Goal: Navigation & Orientation: Find specific page/section

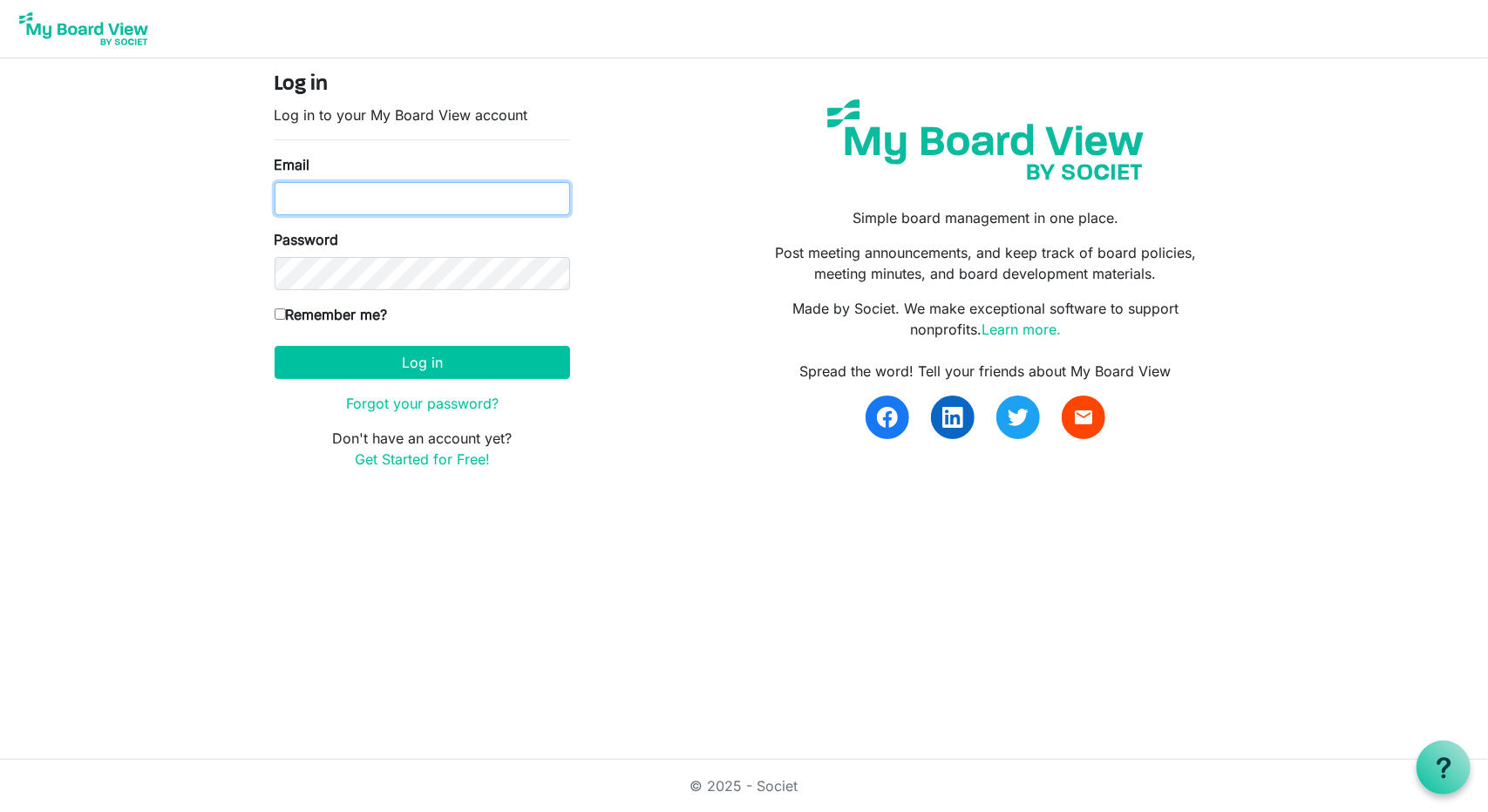
click at [308, 188] on input "Email" at bounding box center [422, 199] width 295 height 33
click at [416, 205] on input "jkeefer@summitequestriancenter.com" at bounding box center [422, 199] width 295 height 33
type input "jkeefer5416@gmail.com"
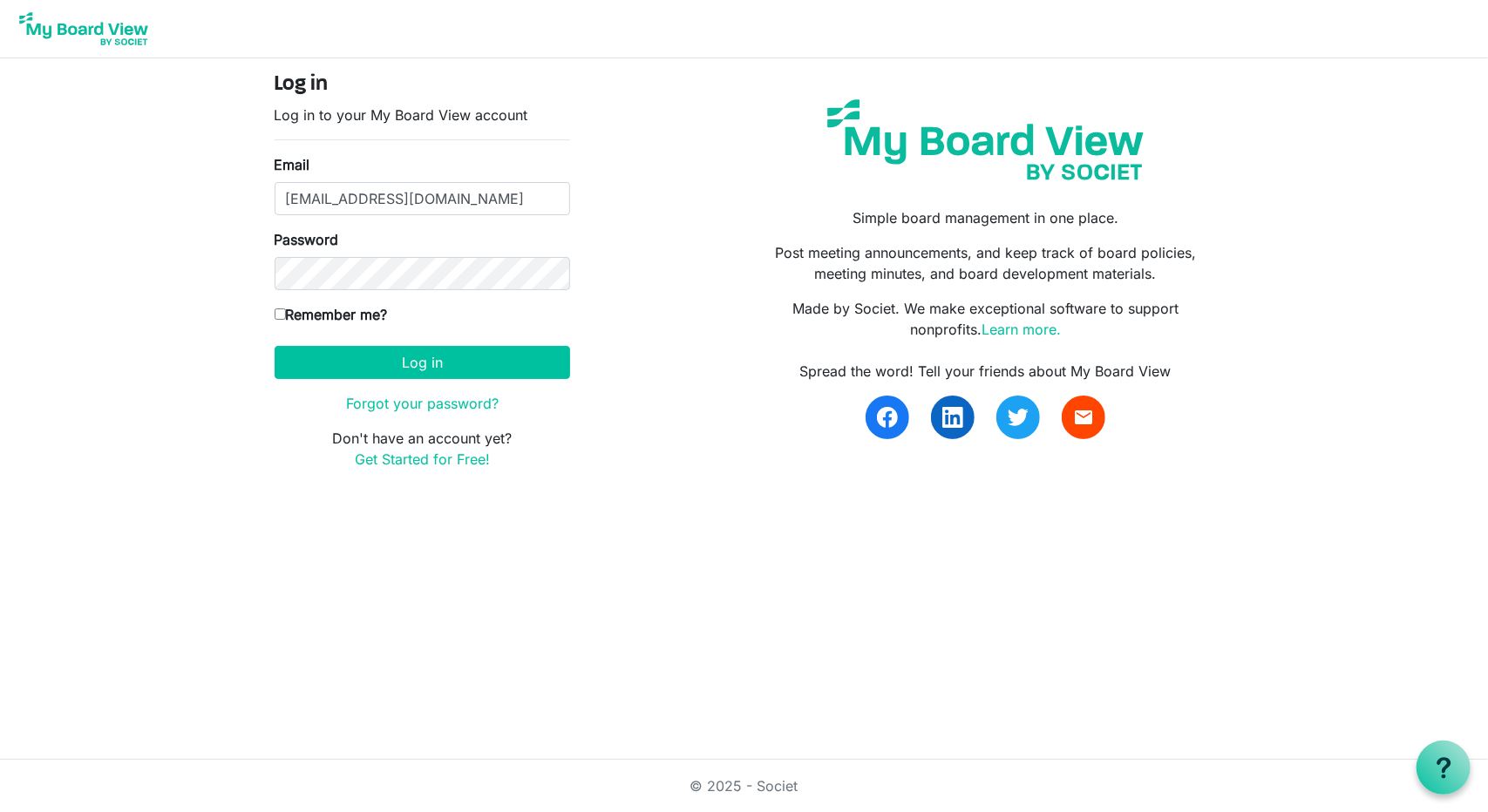
click at [279, 314] on input "Remember me?" at bounding box center [280, 314] width 11 height 11
checkbox input "true"
click at [391, 361] on button "Log in" at bounding box center [422, 363] width 295 height 33
click at [303, 198] on input "Email" at bounding box center [422, 199] width 295 height 33
type input "[EMAIL_ADDRESS][DOMAIN_NAME]"
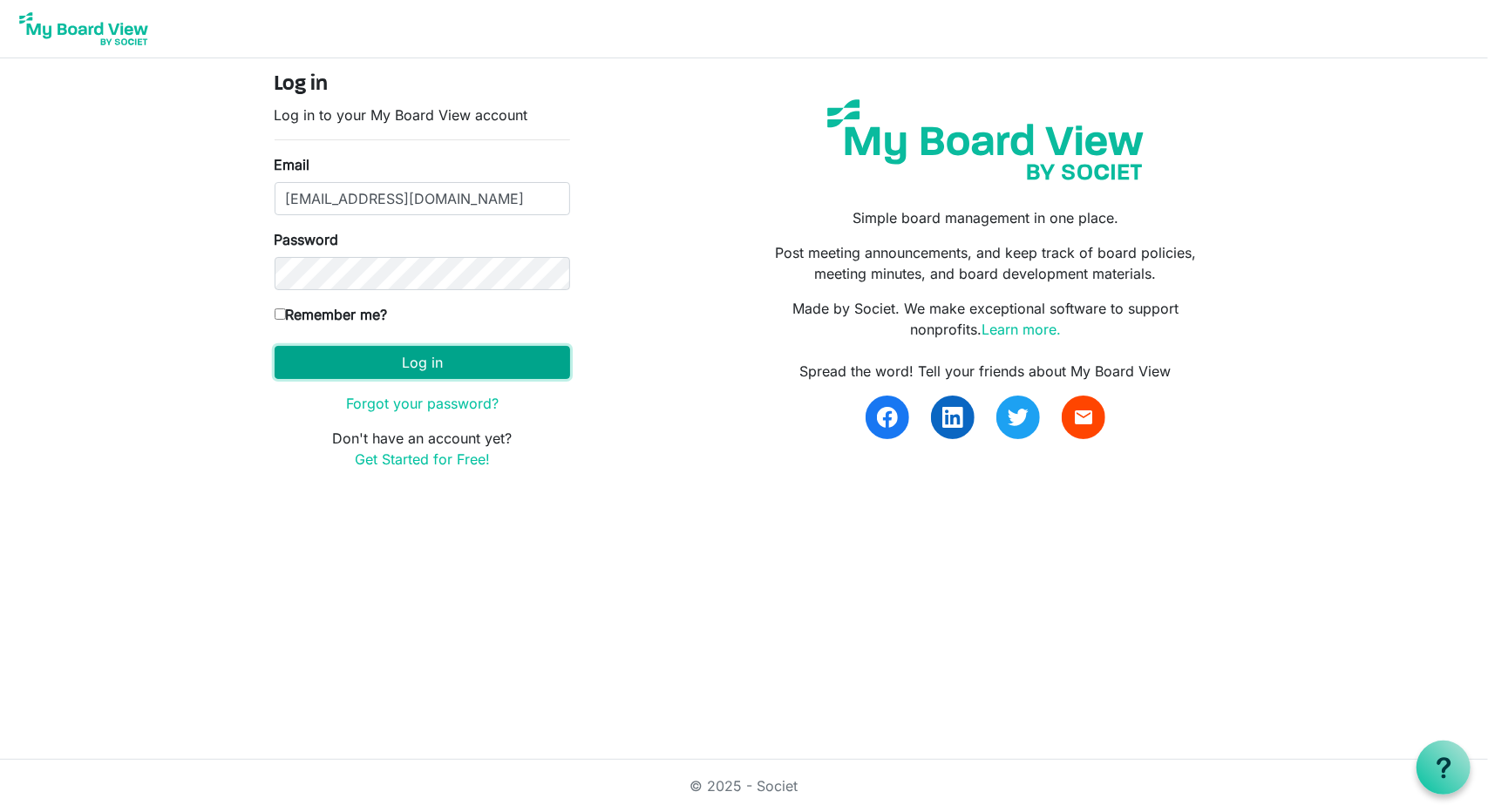
click at [393, 362] on button "Log in" at bounding box center [422, 363] width 295 height 33
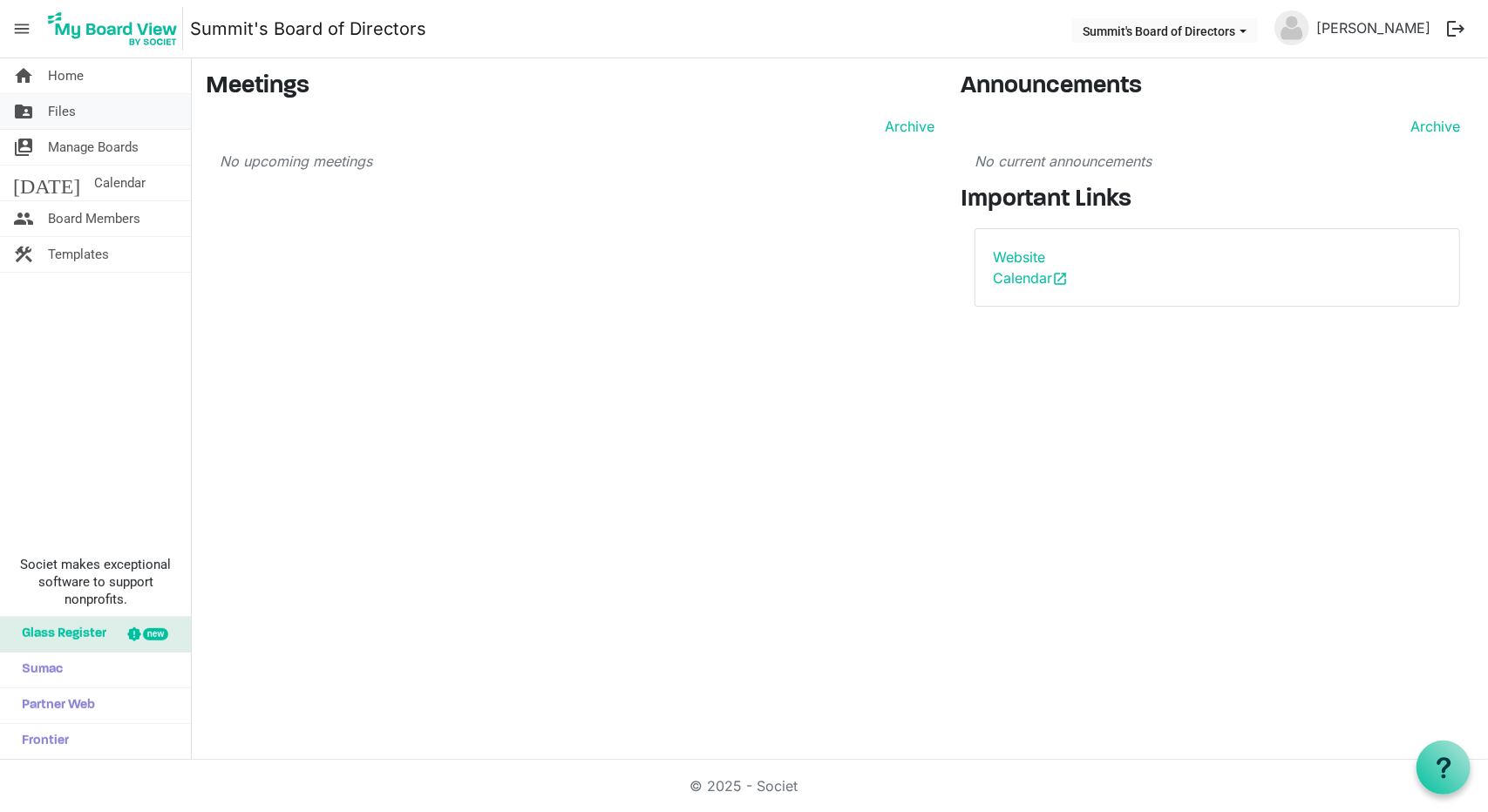
click at [67, 112] on span "Files" at bounding box center [62, 111] width 28 height 35
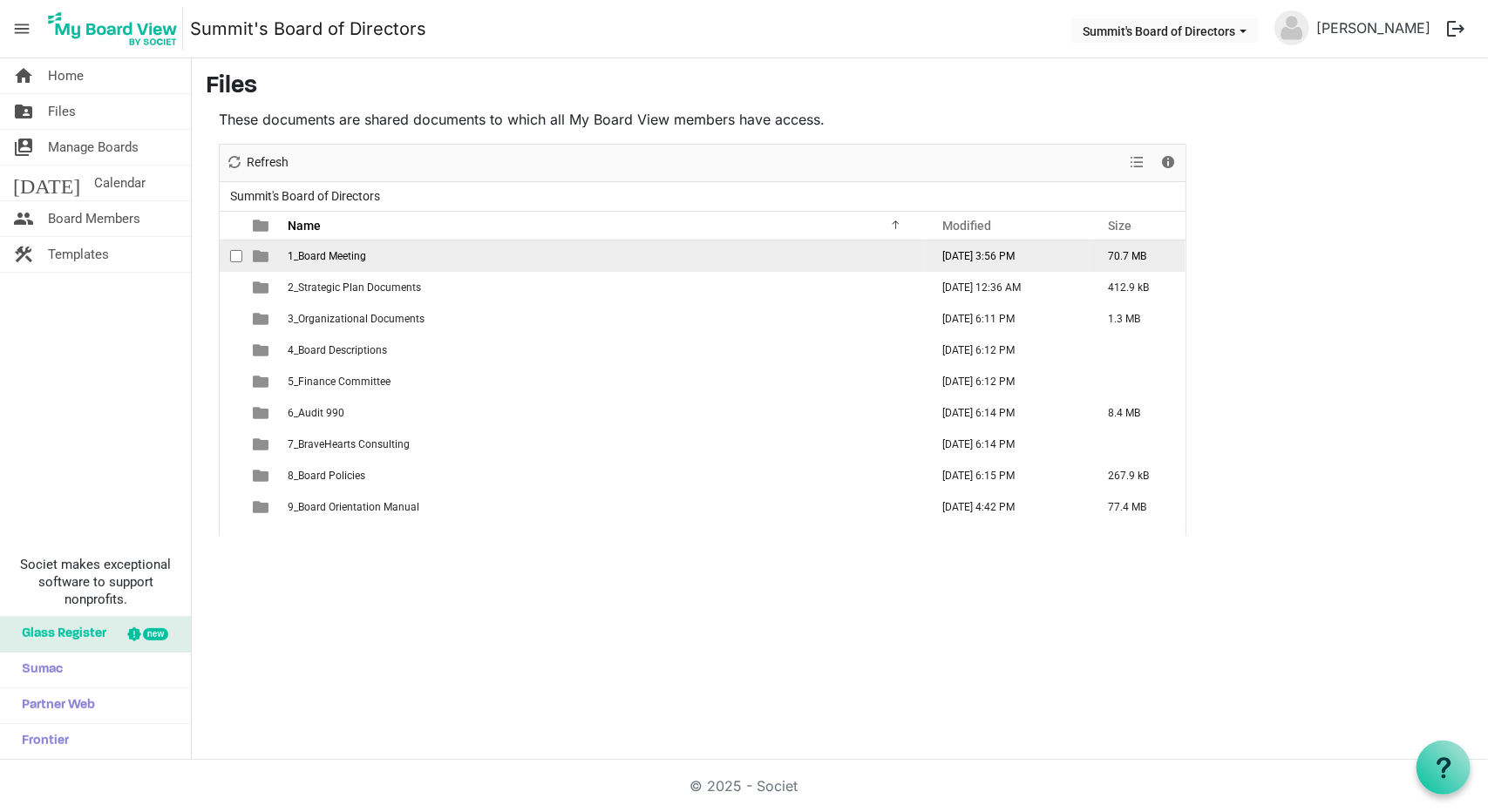
click at [349, 258] on span "1_Board Meeting" at bounding box center [327, 256] width 79 height 12
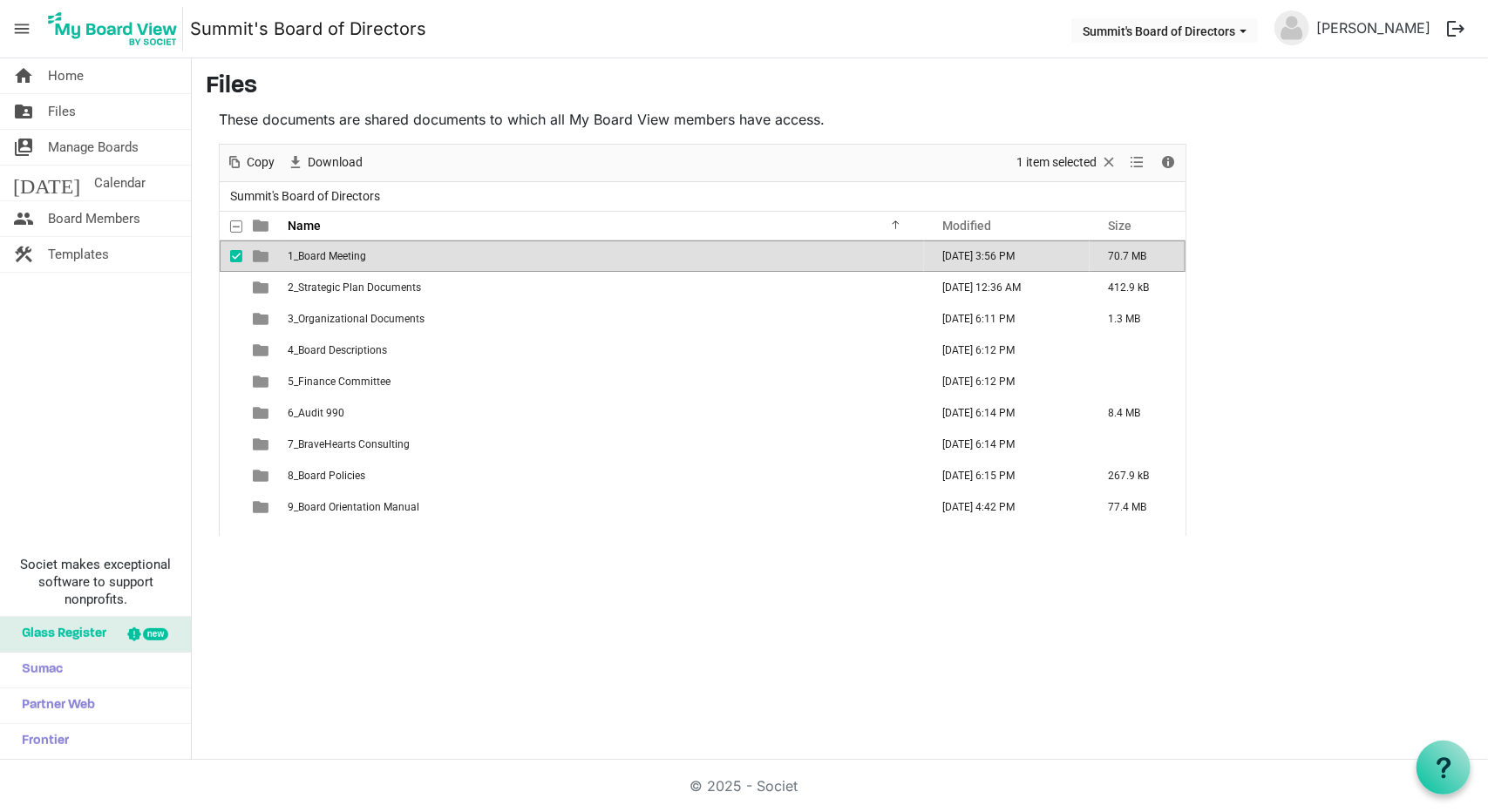
click at [389, 251] on td "1_Board Meeting" at bounding box center [603, 257] width 641 height 32
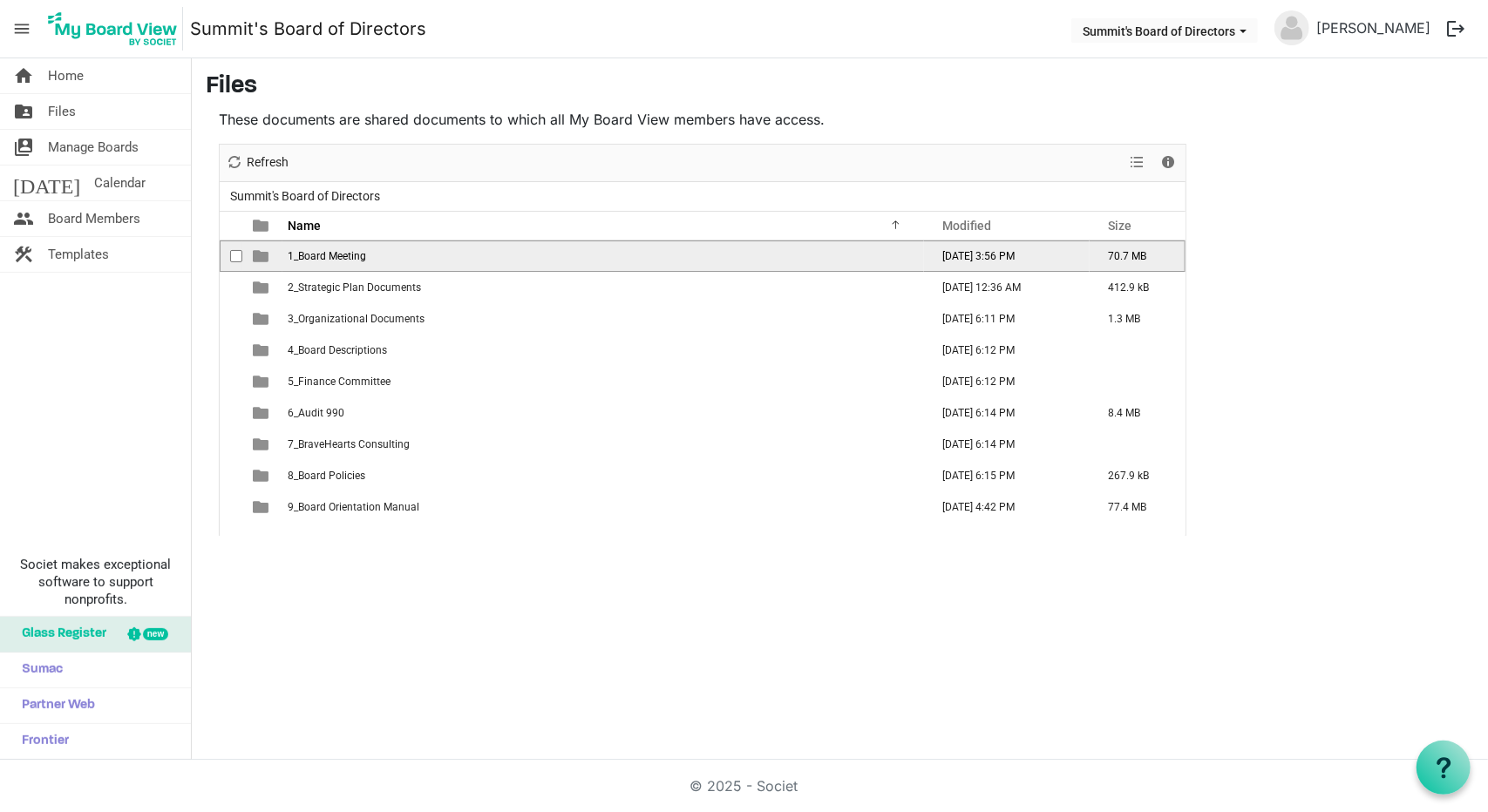
click at [389, 251] on td "1_Board Meeting" at bounding box center [603, 257] width 641 height 32
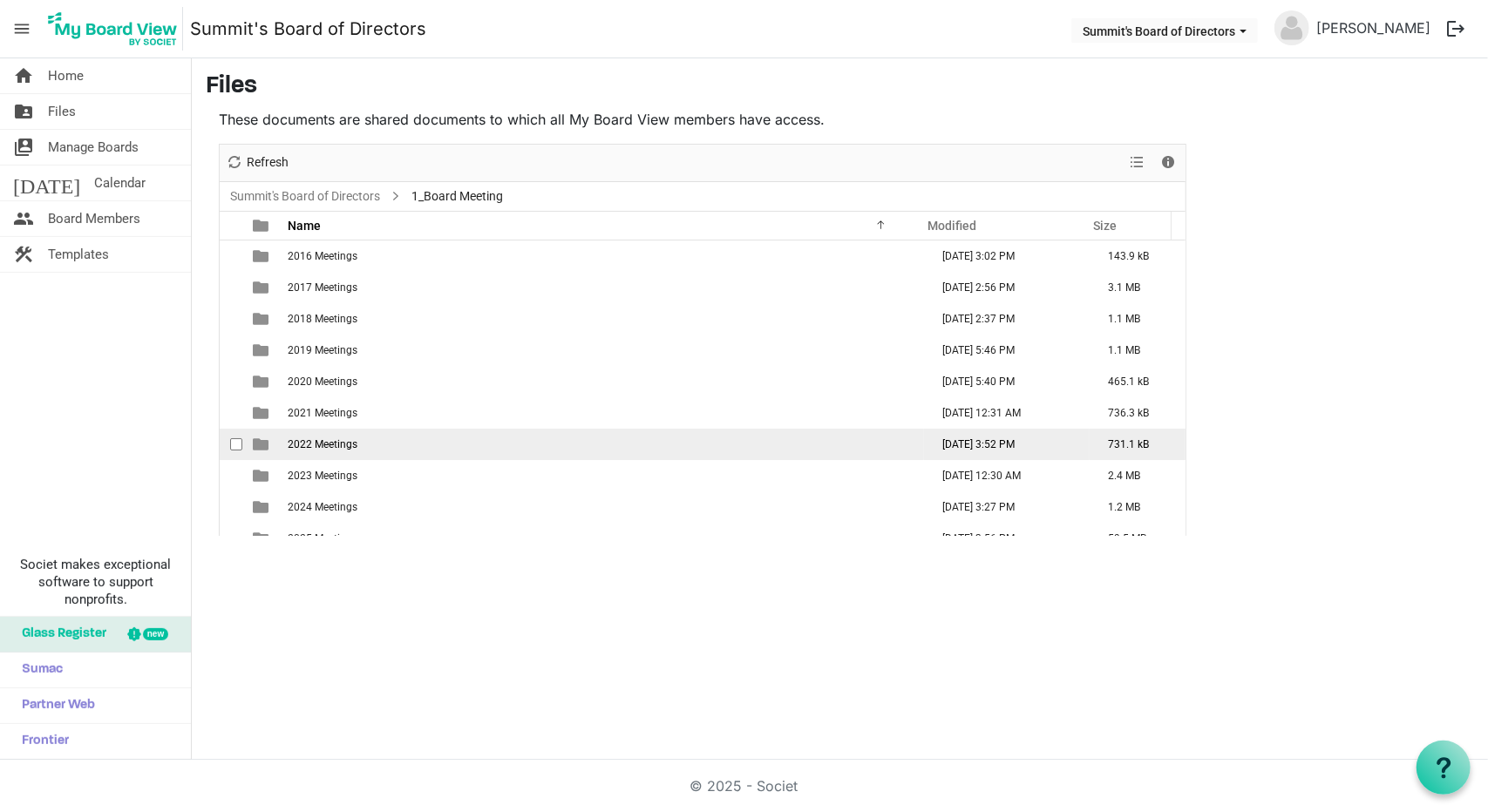
scroll to position [18, 0]
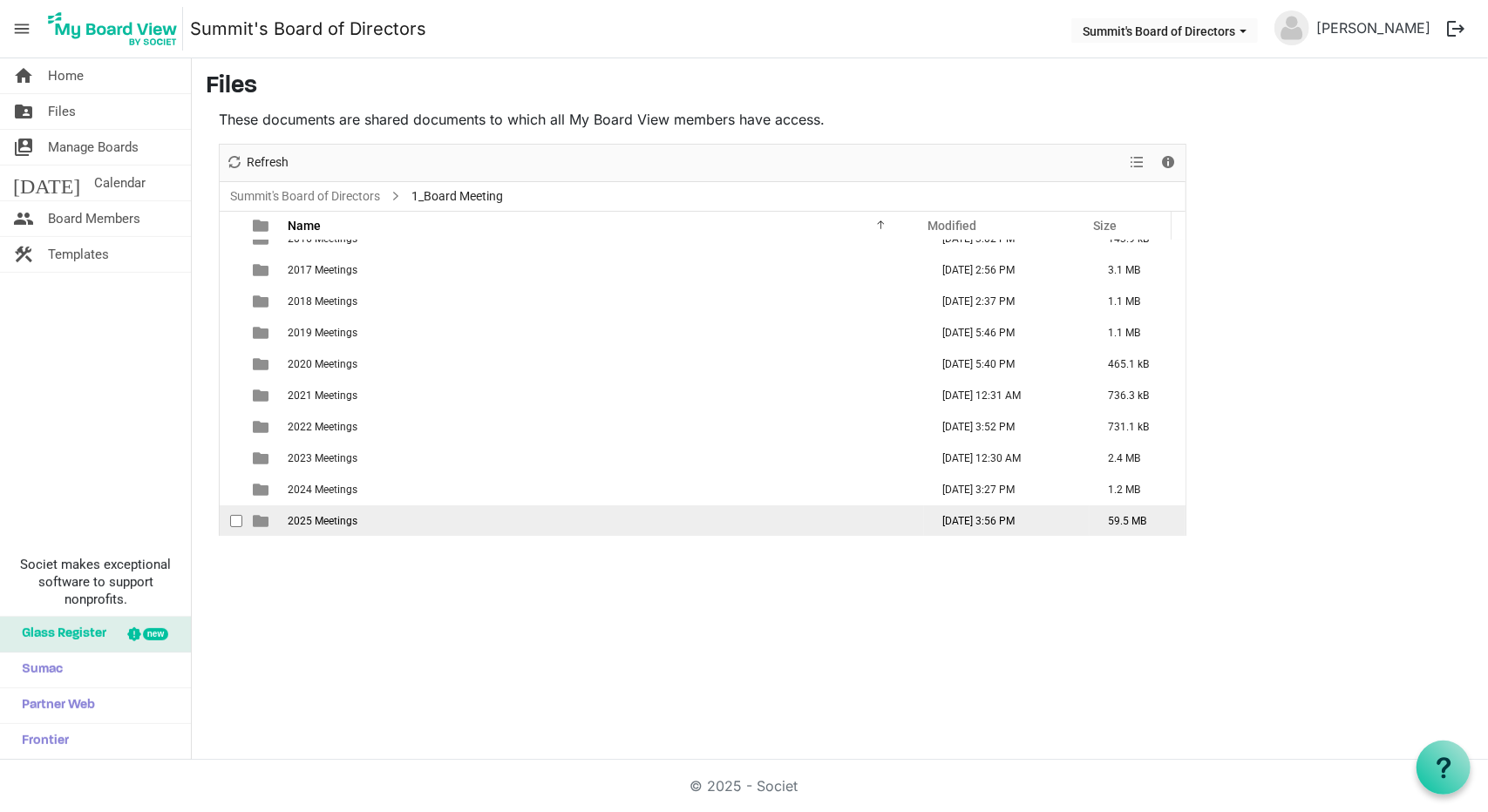
click at [345, 520] on span "2025 Meetings" at bounding box center [322, 521] width 70 height 12
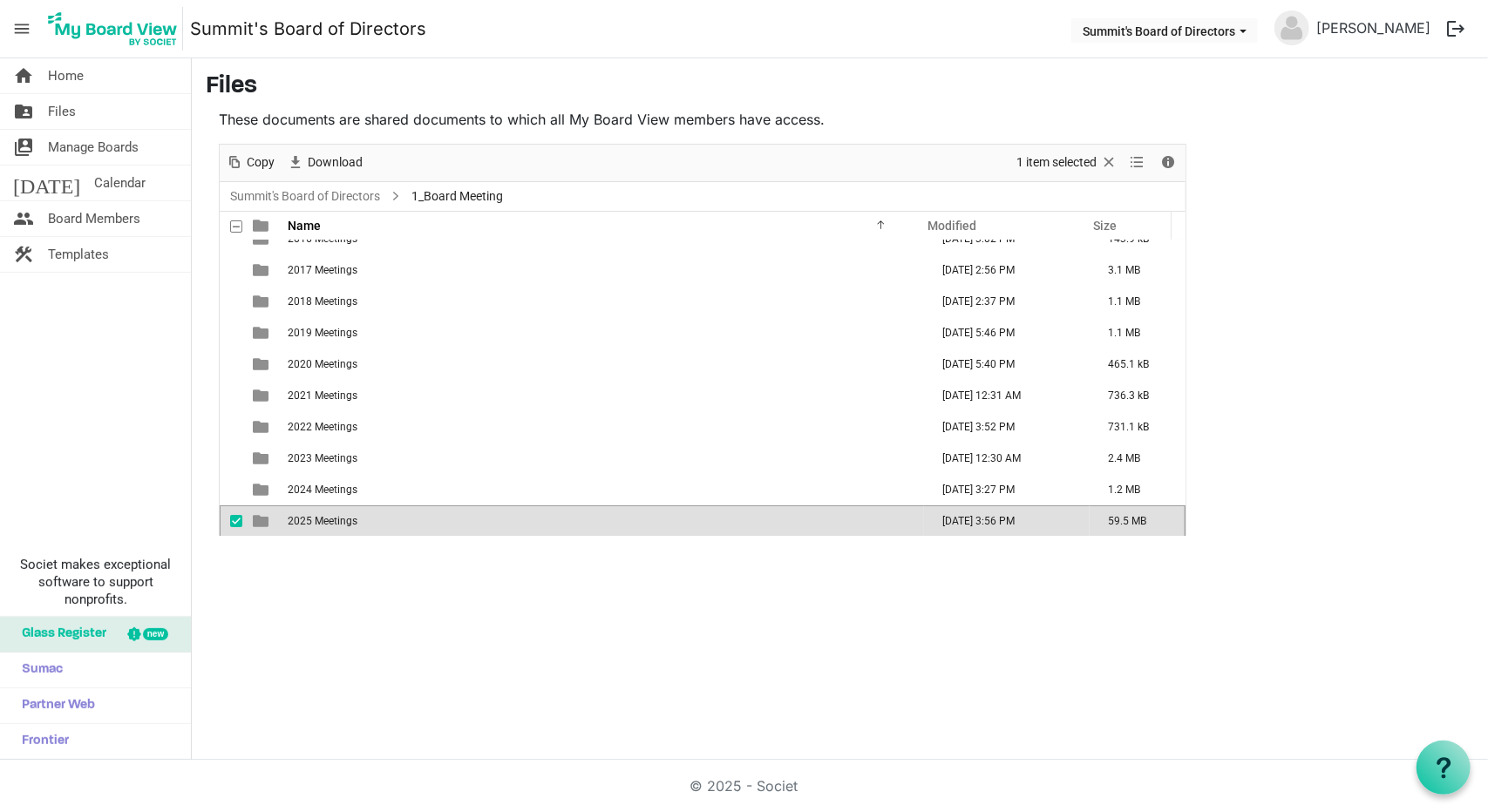
click at [345, 520] on span "2025 Meetings" at bounding box center [322, 521] width 70 height 12
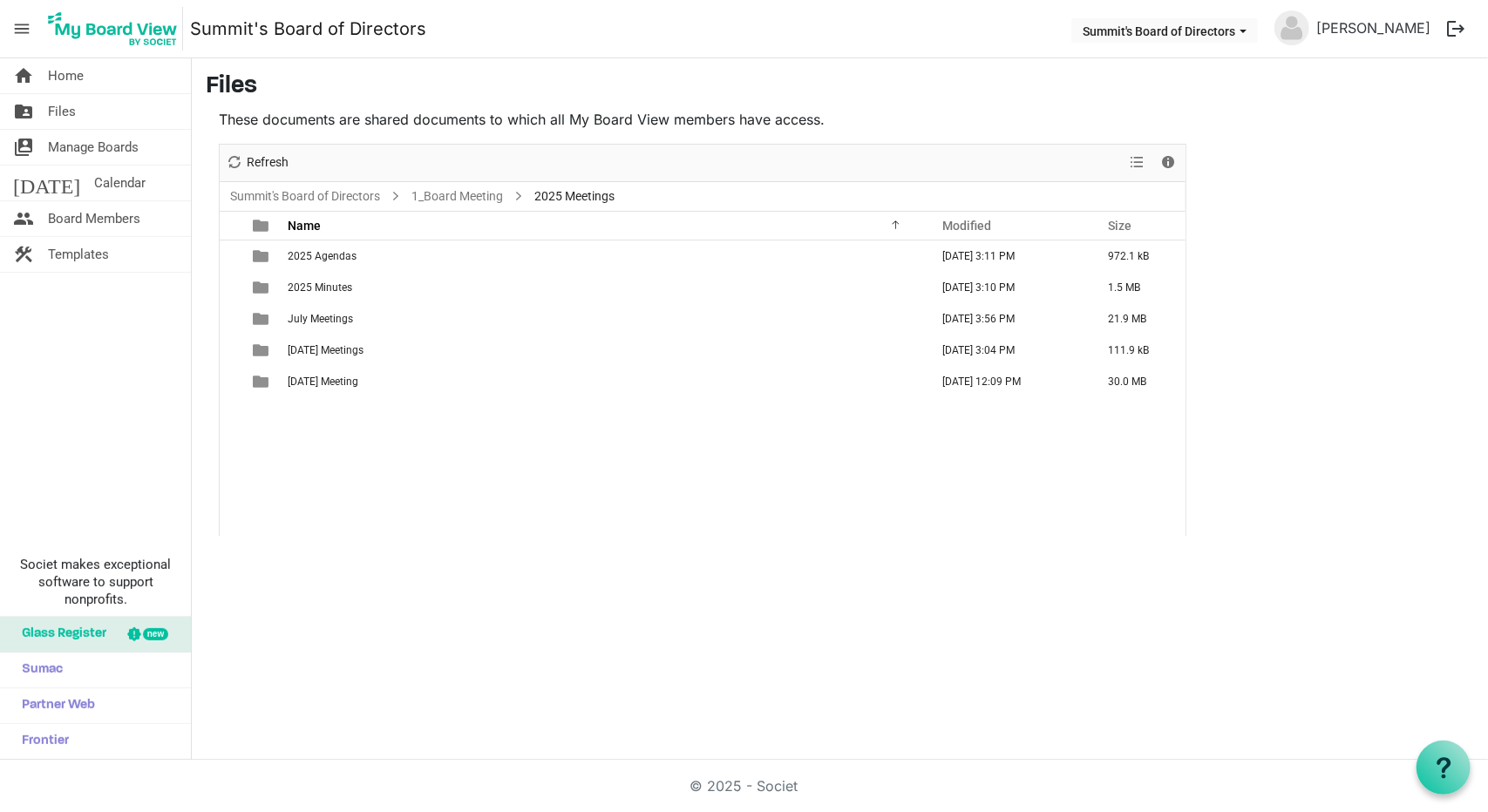
scroll to position [0, 0]
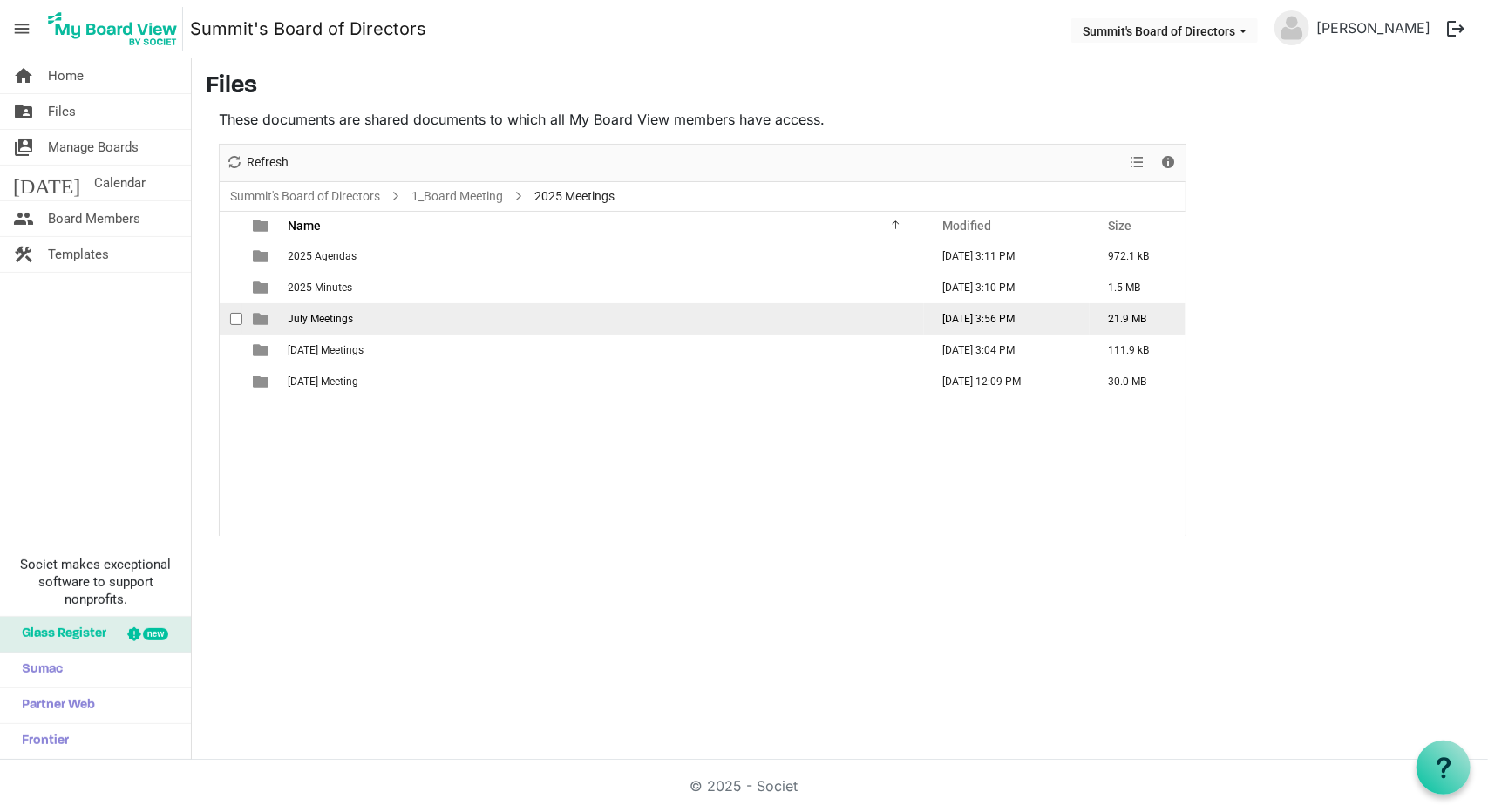
click at [372, 318] on td "July Meetings" at bounding box center [603, 319] width 641 height 32
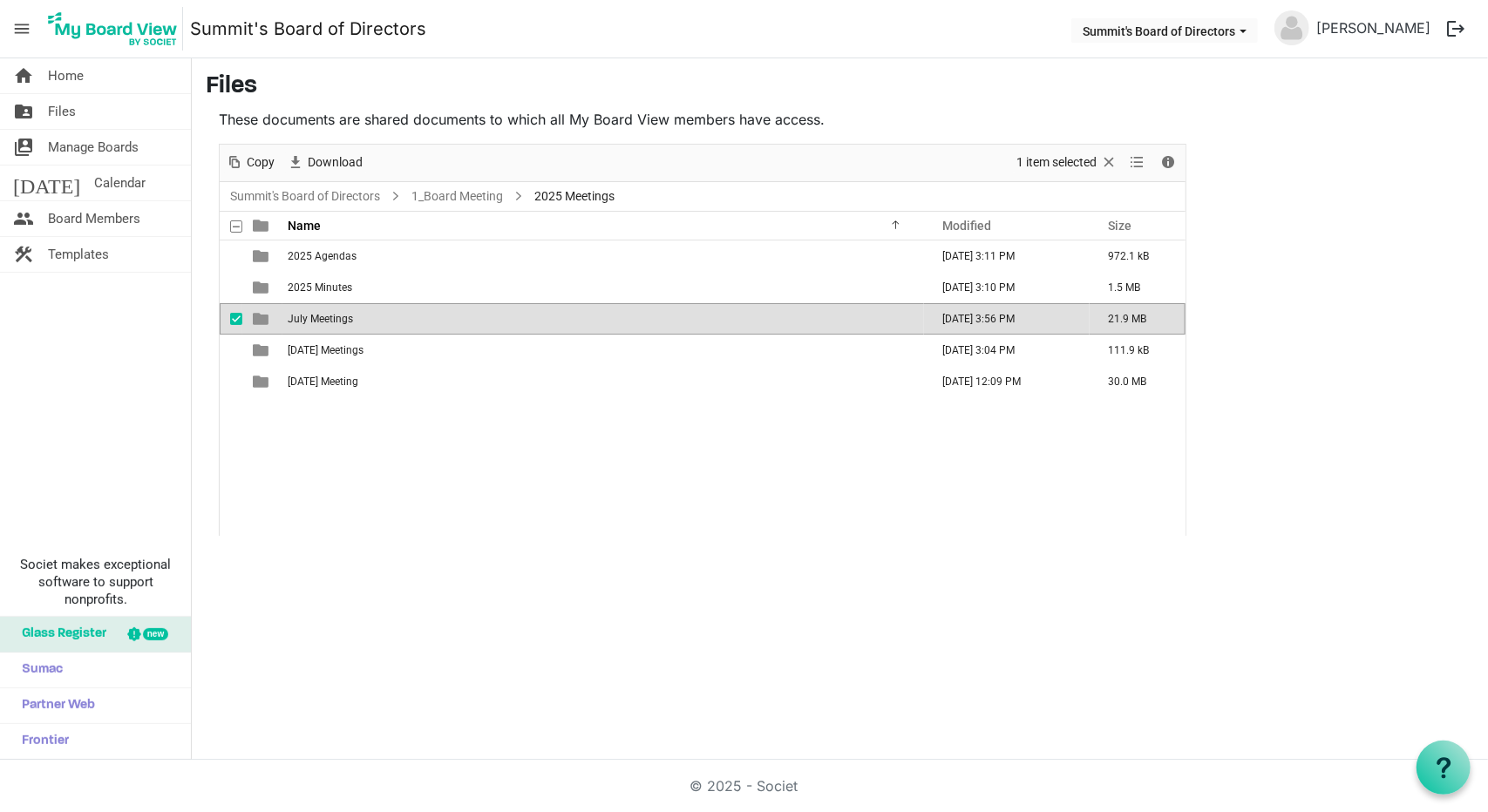
click at [372, 318] on td "July Meetings" at bounding box center [603, 319] width 641 height 32
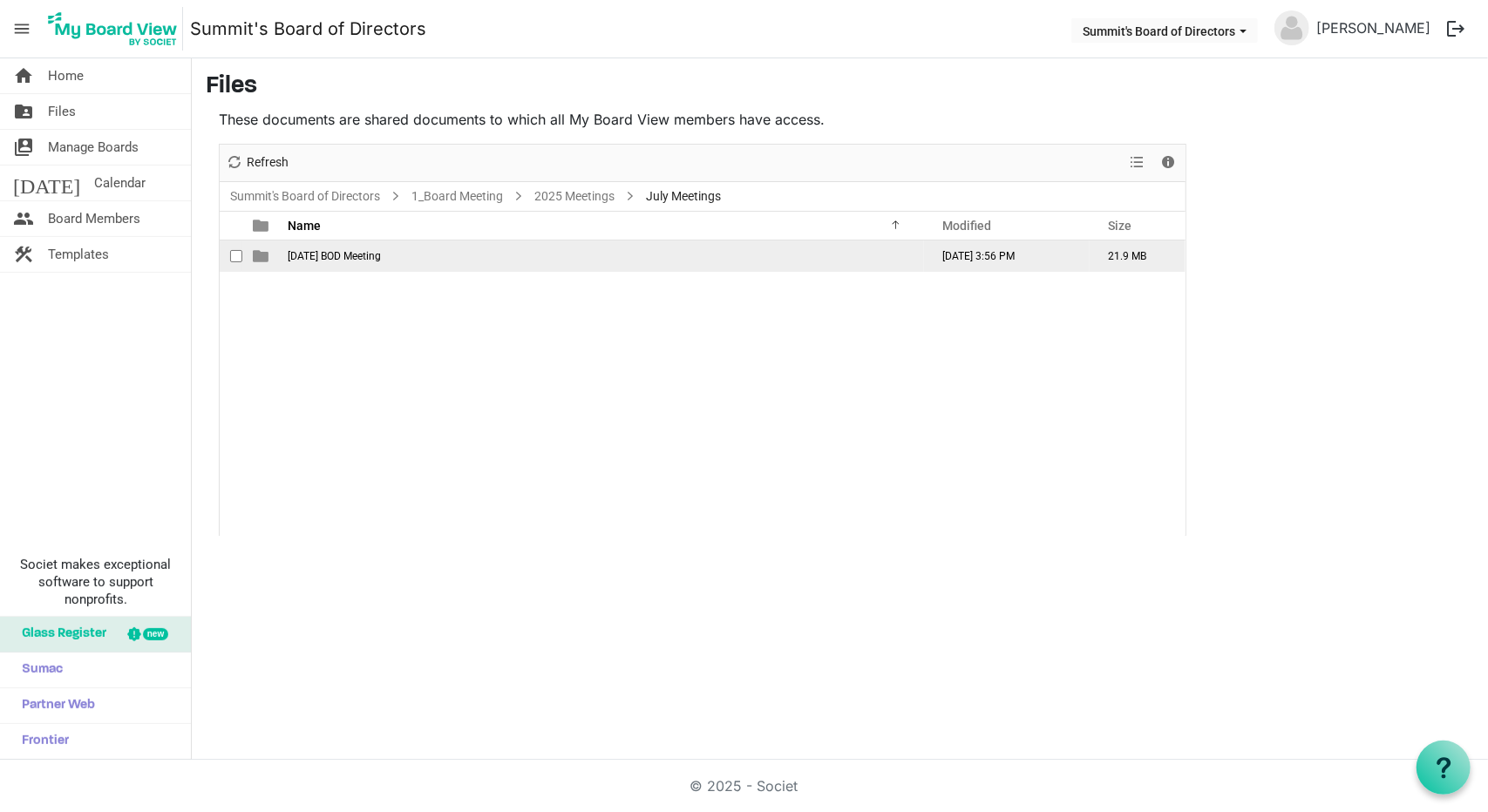
click at [377, 254] on span "July 14th BOD Meeting" at bounding box center [334, 256] width 93 height 12
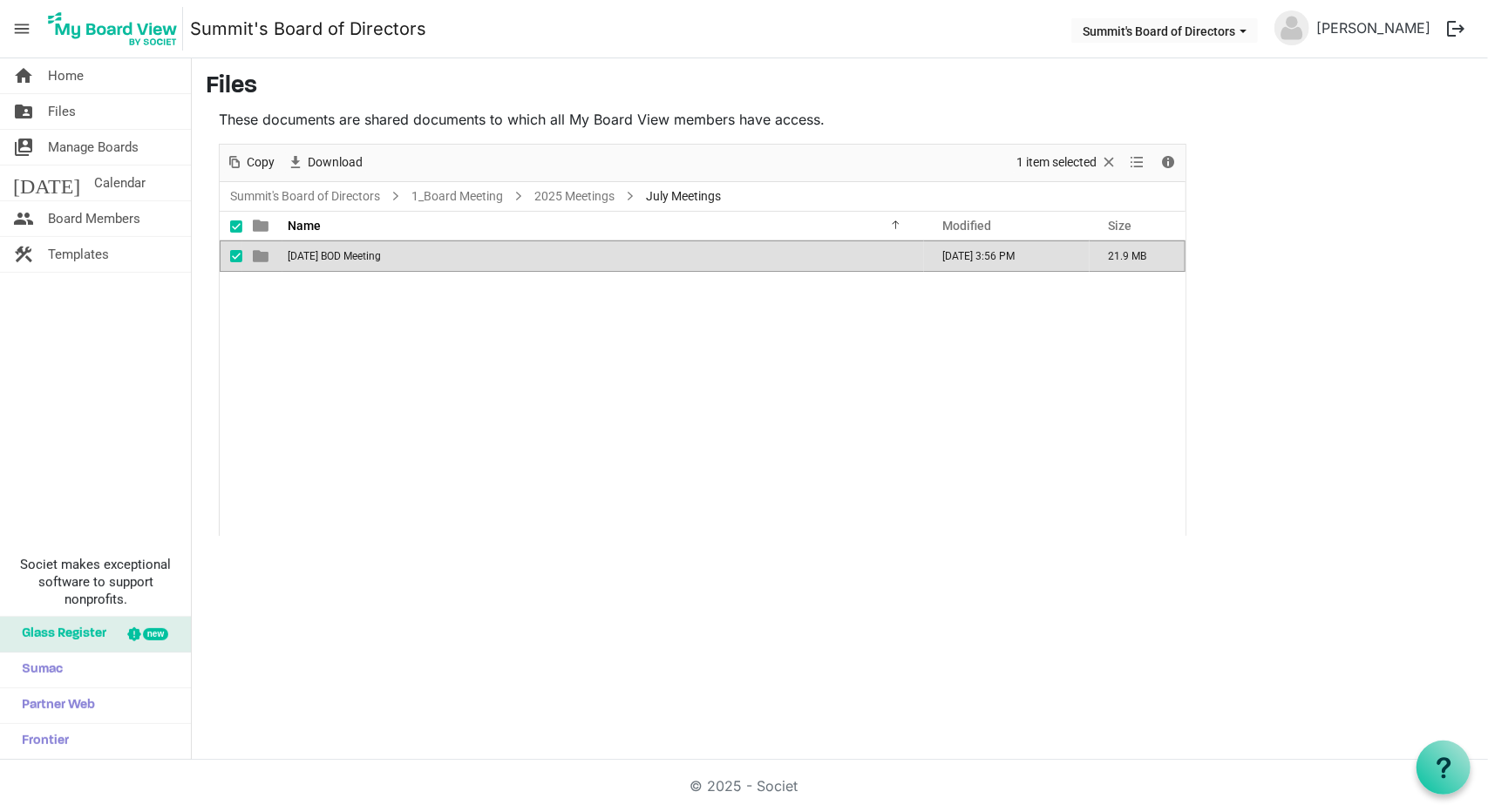
click at [377, 254] on span "July 14th BOD Meeting" at bounding box center [334, 256] width 93 height 12
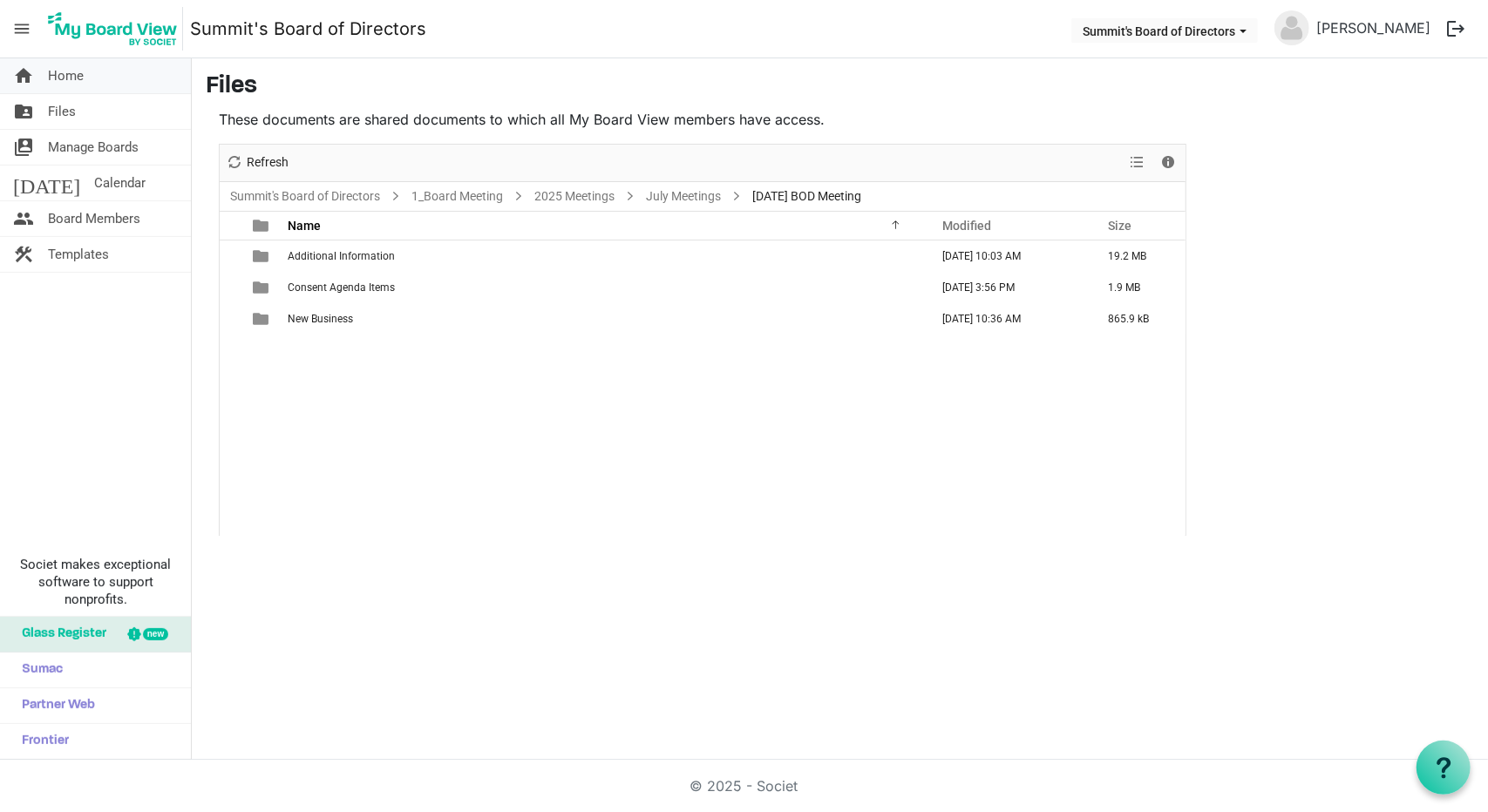
click at [71, 73] on span "Home" at bounding box center [66, 76] width 36 height 35
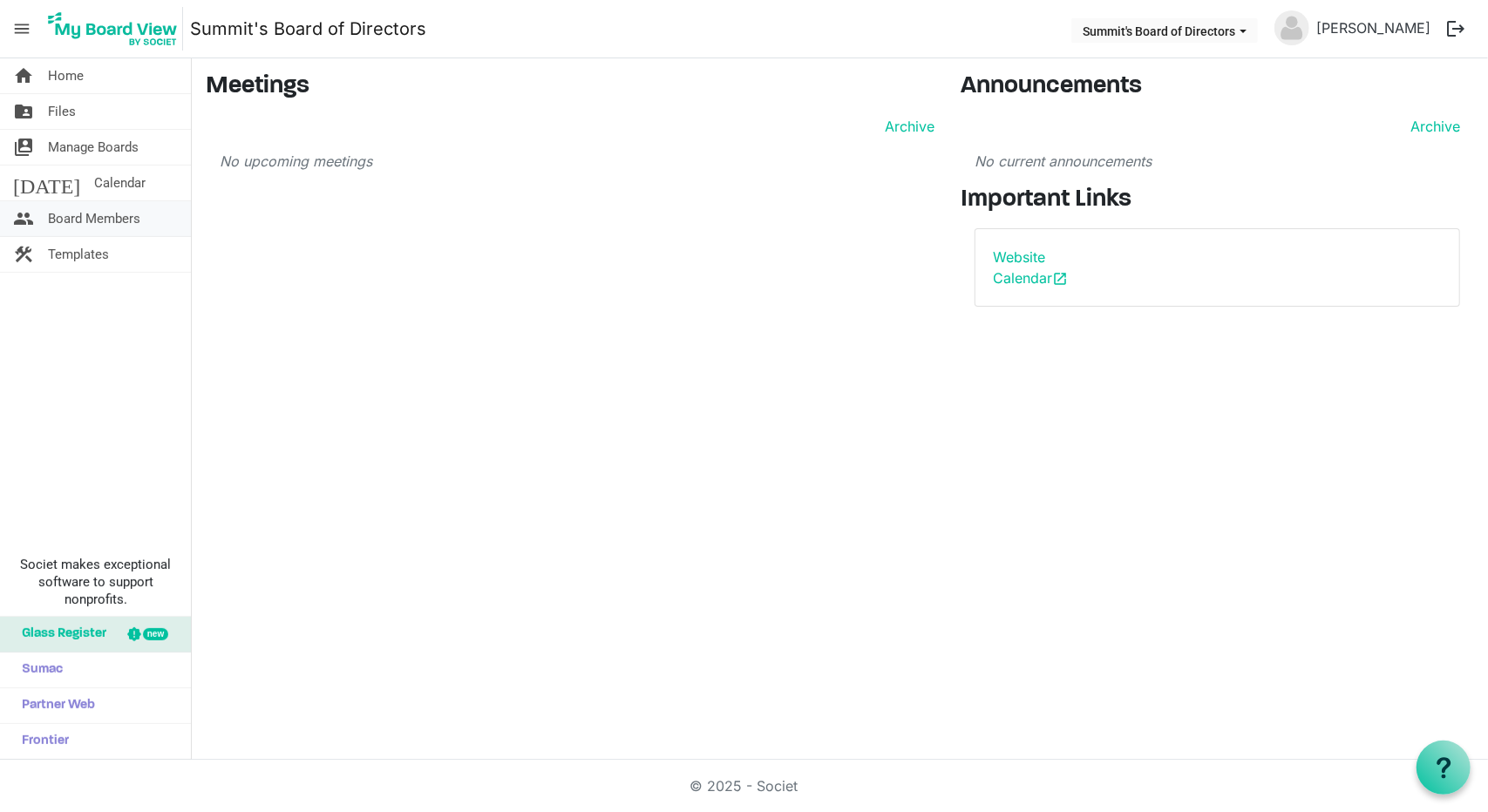
click at [98, 215] on span "Board Members" at bounding box center [94, 219] width 92 height 35
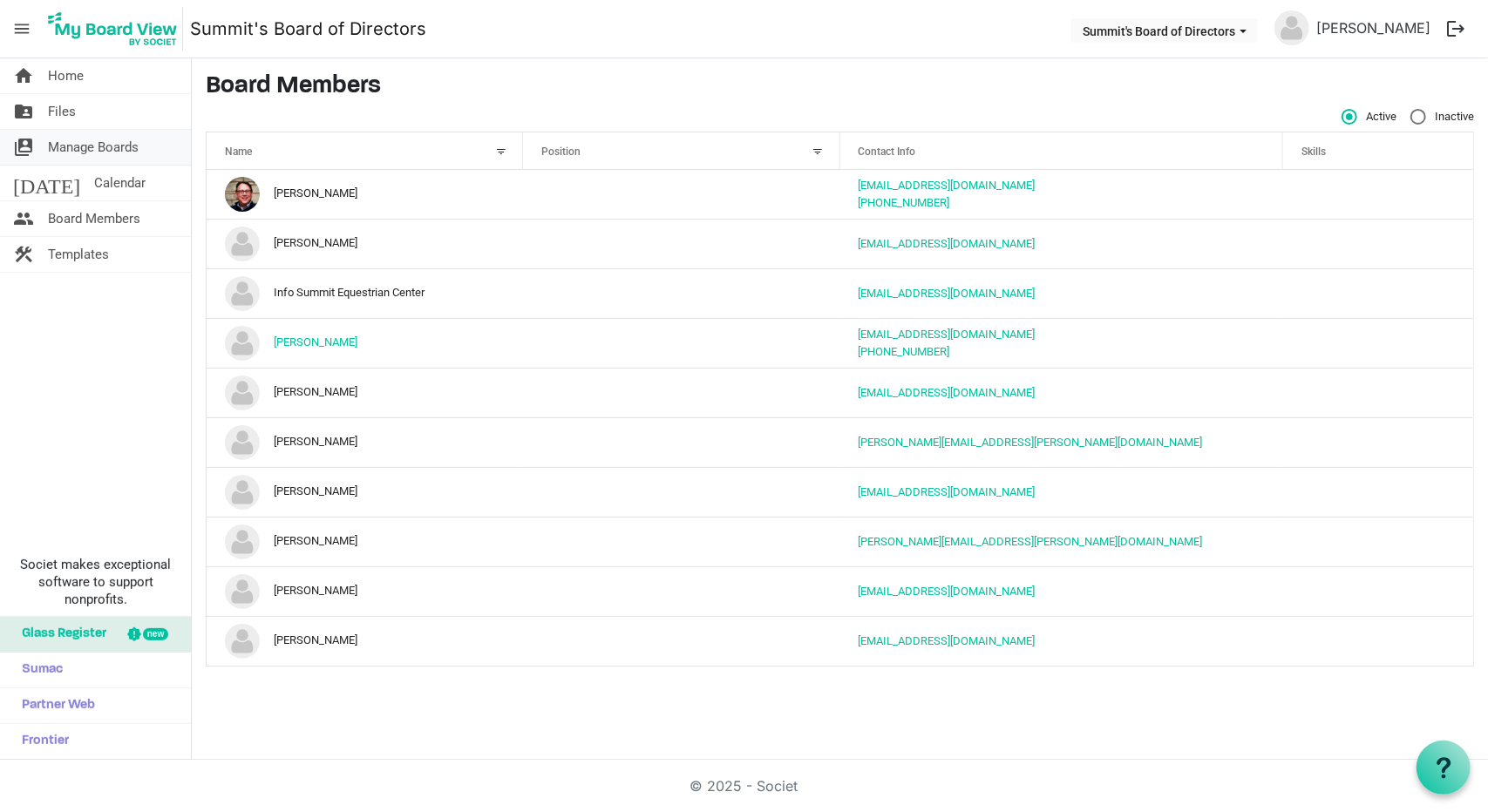
click at [93, 141] on span "Manage Boards" at bounding box center [93, 147] width 90 height 35
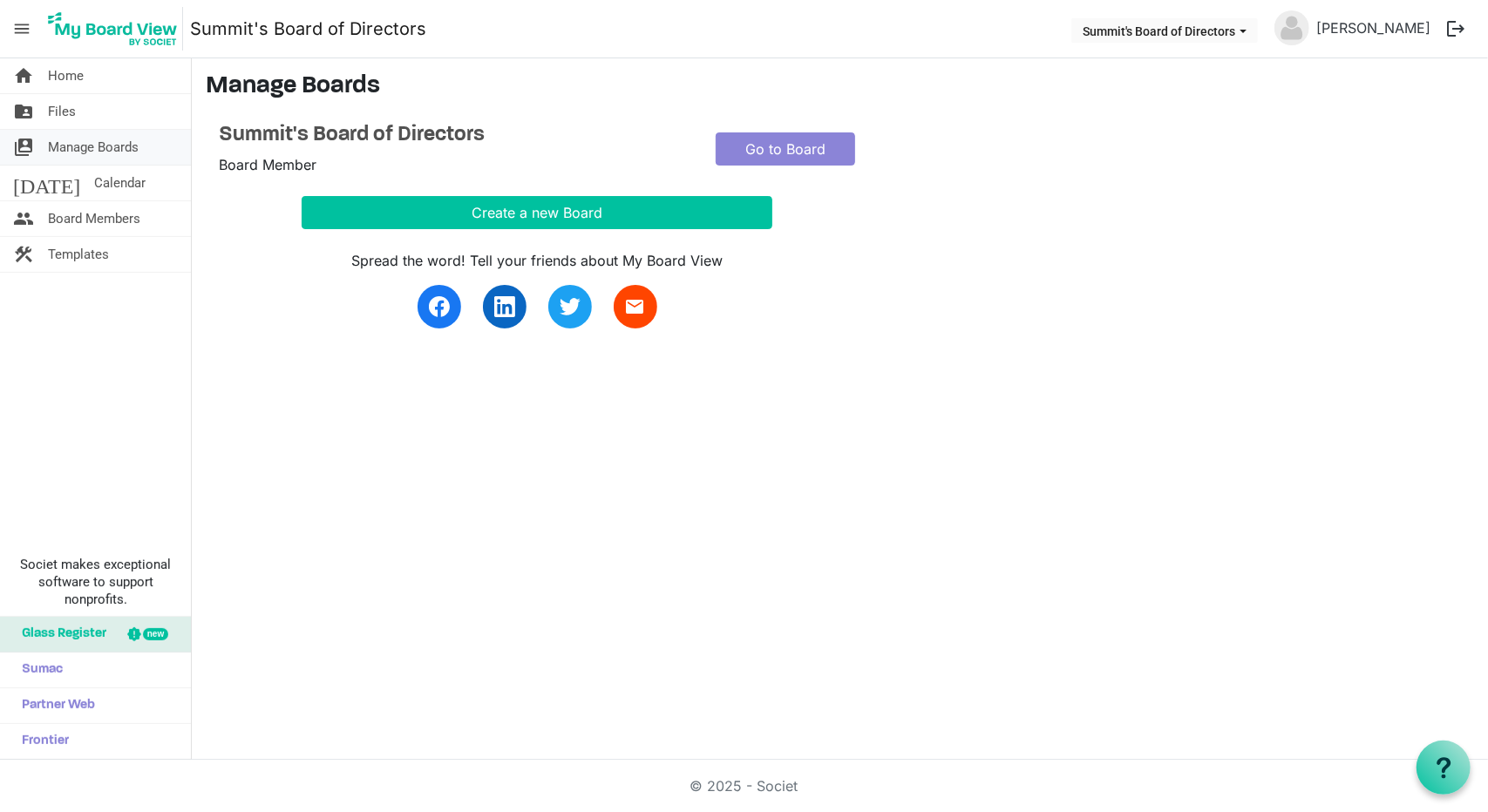
click at [89, 149] on span "Manage Boards" at bounding box center [93, 147] width 90 height 35
click at [815, 142] on link "Go to Board" at bounding box center [785, 149] width 139 height 33
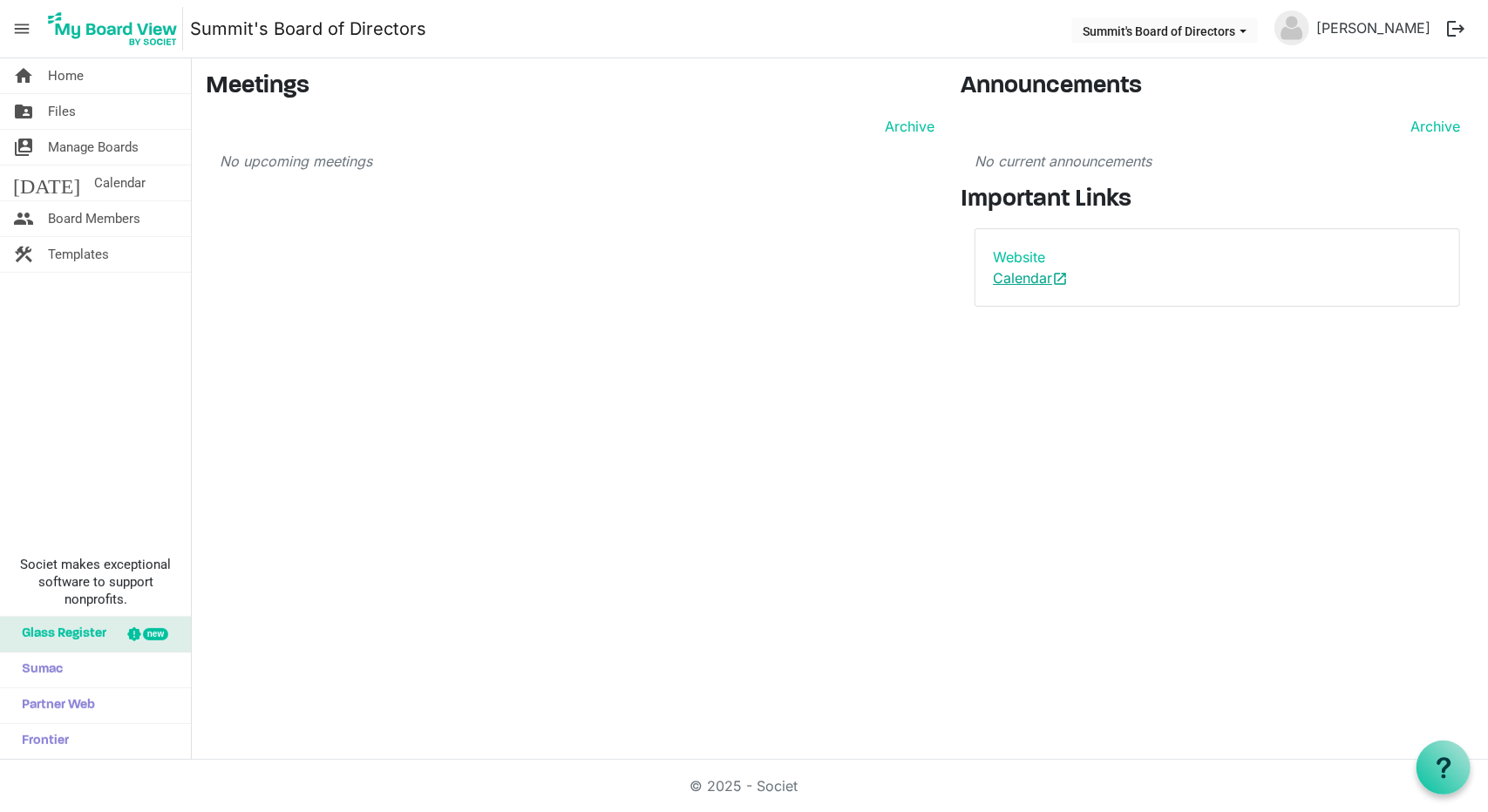
click at [1024, 280] on link "Calendar open_in_new" at bounding box center [1031, 278] width 75 height 18
click at [59, 80] on span "Home" at bounding box center [66, 76] width 36 height 35
